Goal: Task Accomplishment & Management: Manage account settings

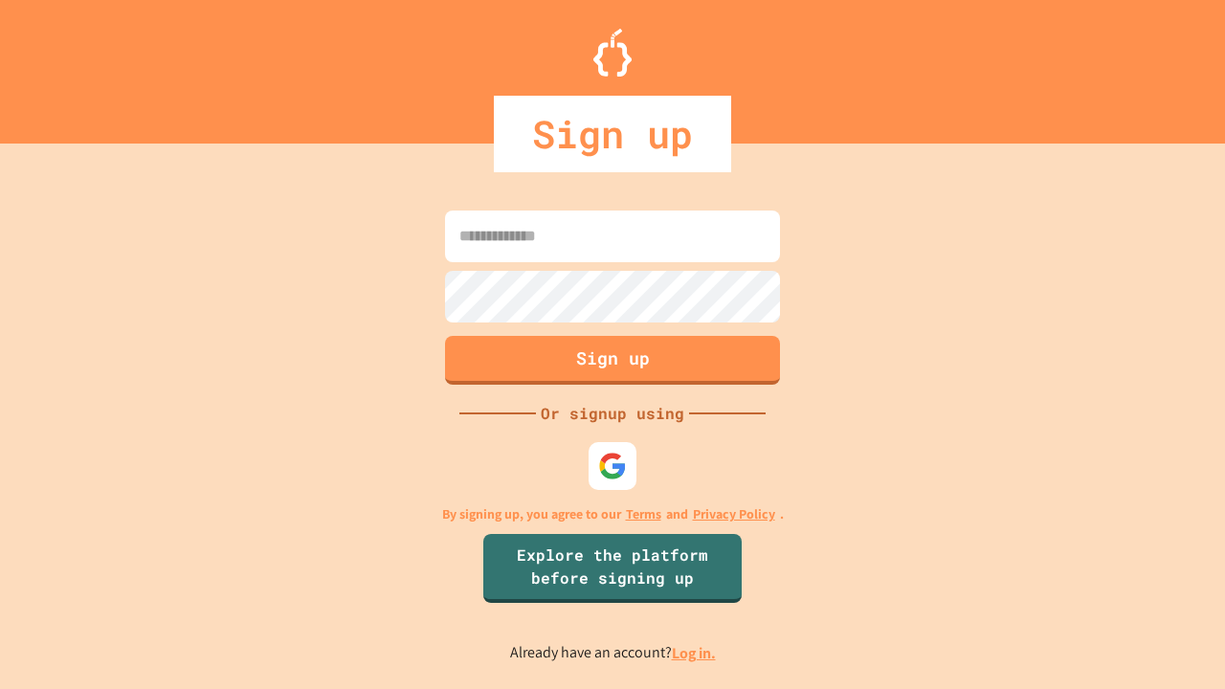
click at [695, 653] on link "Log in." at bounding box center [694, 653] width 44 height 20
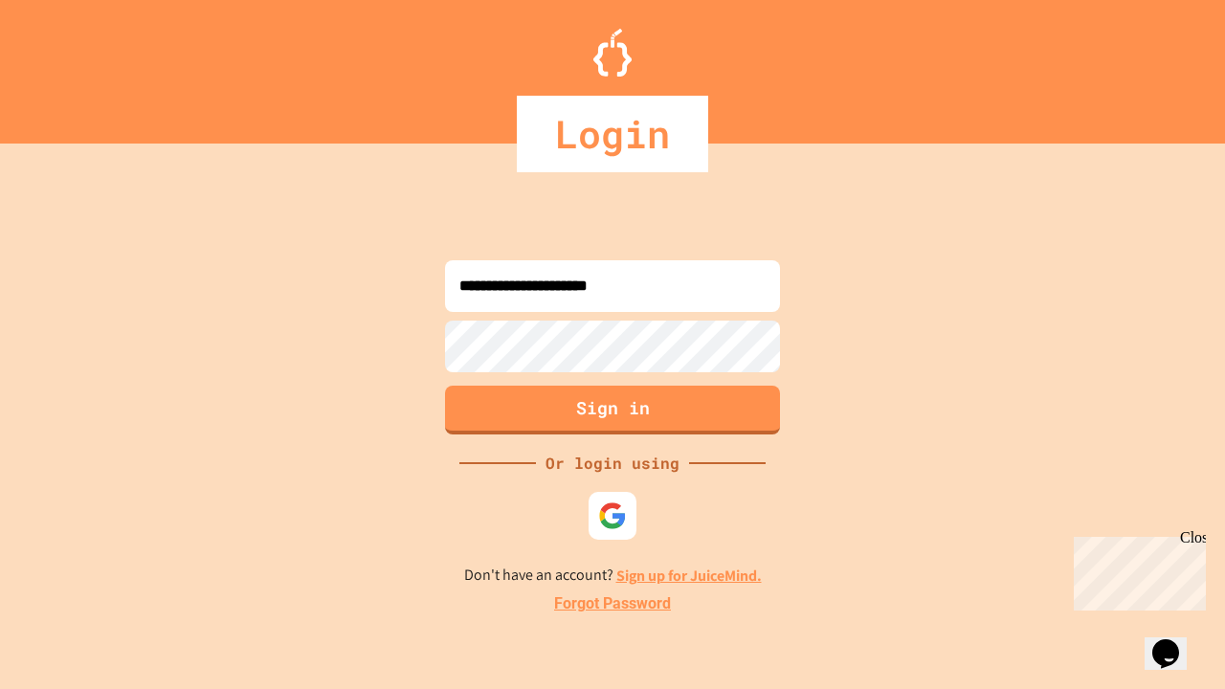
type input "**********"
